Goal: Check status

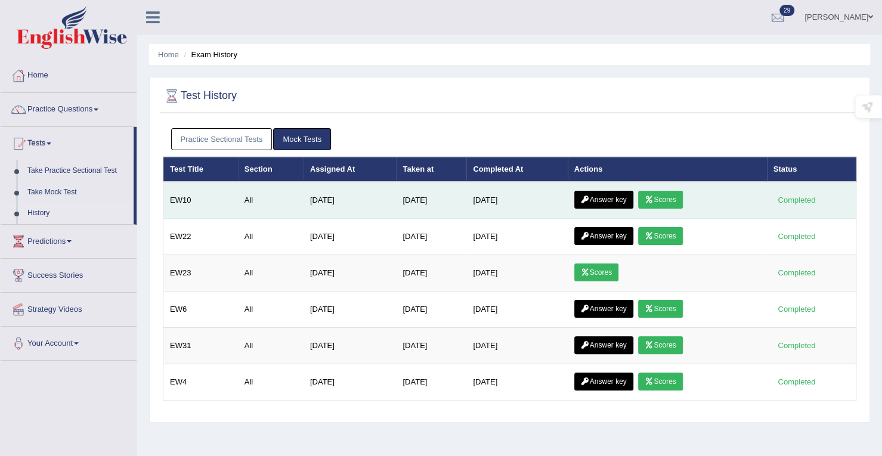
click at [674, 197] on link "Scores" at bounding box center [660, 200] width 44 height 18
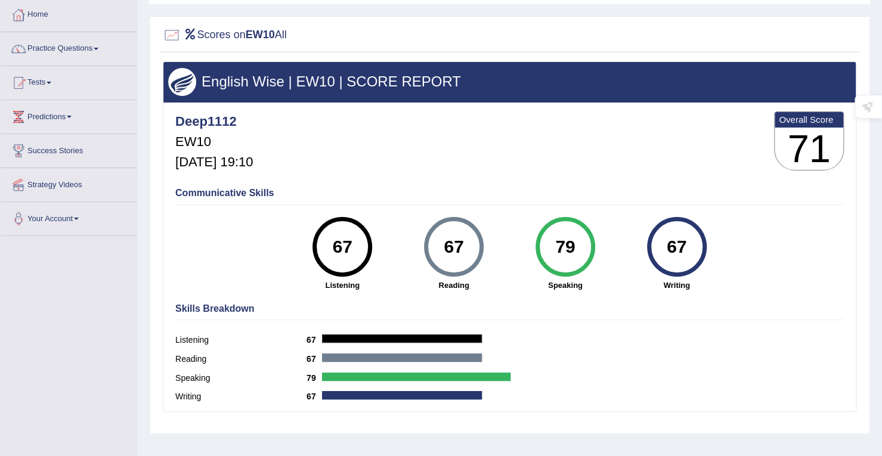
scroll to position [119, 0]
